Goal: Information Seeking & Learning: Learn about a topic

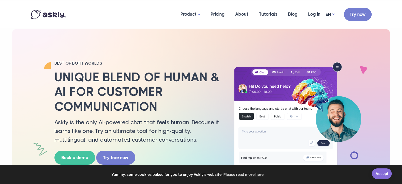
click at [383, 173] on link "Accept" at bounding box center [382, 173] width 20 height 11
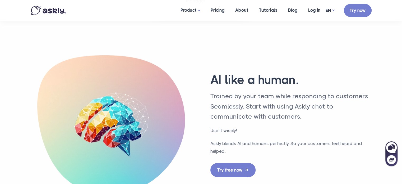
scroll to position [1742, 0]
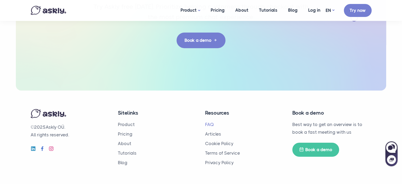
click at [206, 123] on link "FAQ" at bounding box center [209, 124] width 9 height 5
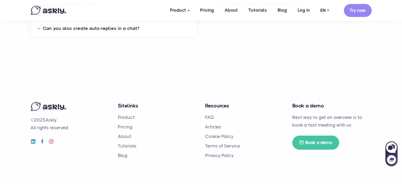
scroll to position [343, 0]
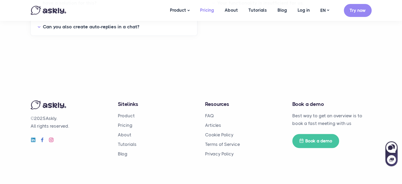
click at [209, 9] on link "Pricing" at bounding box center [207, 10] width 25 height 20
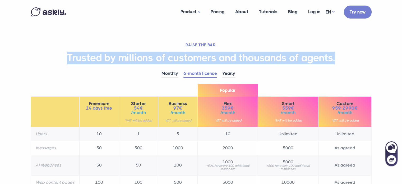
drag, startPoint x: 67, startPoint y: 56, endPoint x: 358, endPoint y: 58, distance: 290.8
click at [358, 58] on h1 "Trusted by millions of customers and thousands of agents." at bounding box center [201, 58] width 341 height 13
click at [358, 59] on h1 "Trusted by millions of customers and thousands of agents." at bounding box center [201, 58] width 341 height 13
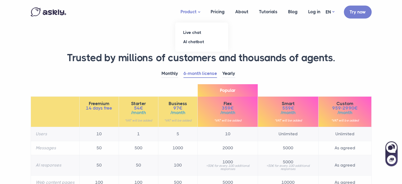
click at [188, 10] on link "Product" at bounding box center [190, 12] width 30 height 21
